Goal: Find specific page/section: Find specific page/section

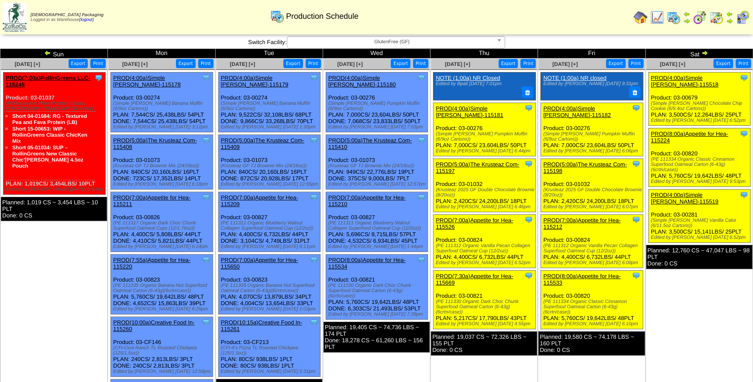
click at [379, 45] on span "GlutenFree (GF)" at bounding box center [392, 42] width 203 height 10
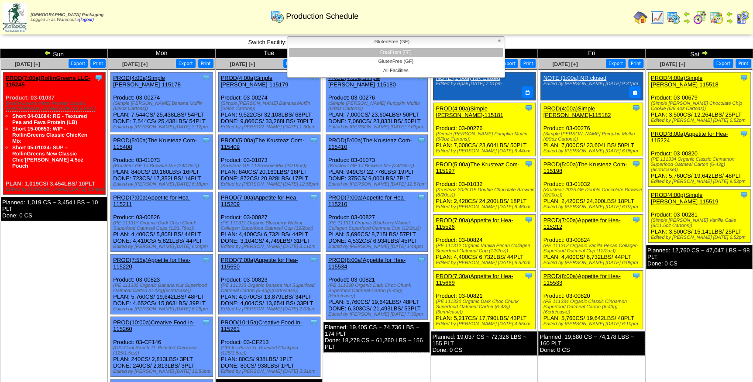
click at [378, 52] on li "FreeFrom (FF)" at bounding box center [396, 52] width 214 height 9
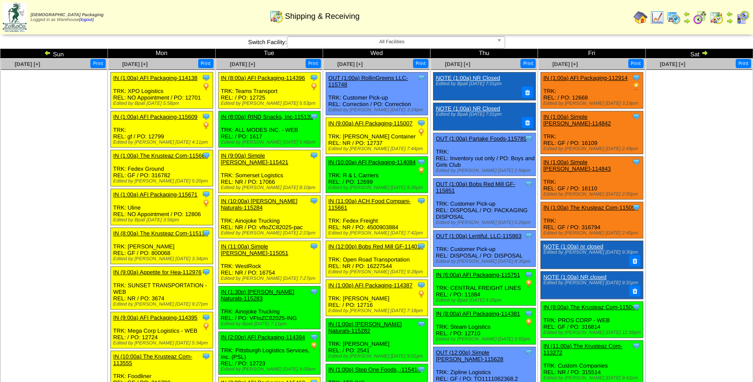
click at [706, 53] on img at bounding box center [704, 52] width 7 height 7
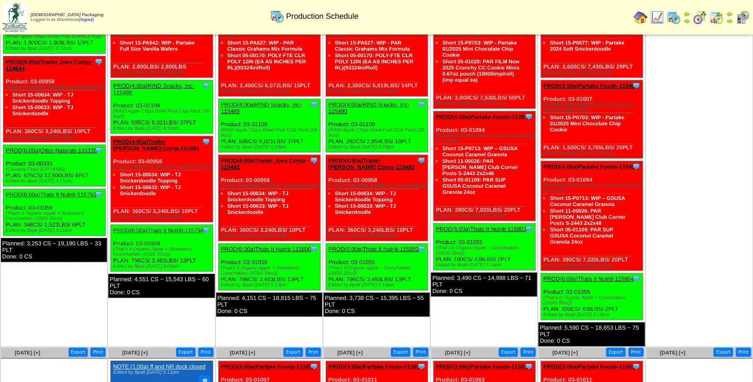
scroll to position [79, 0]
